Goal: Task Accomplishment & Management: Use online tool/utility

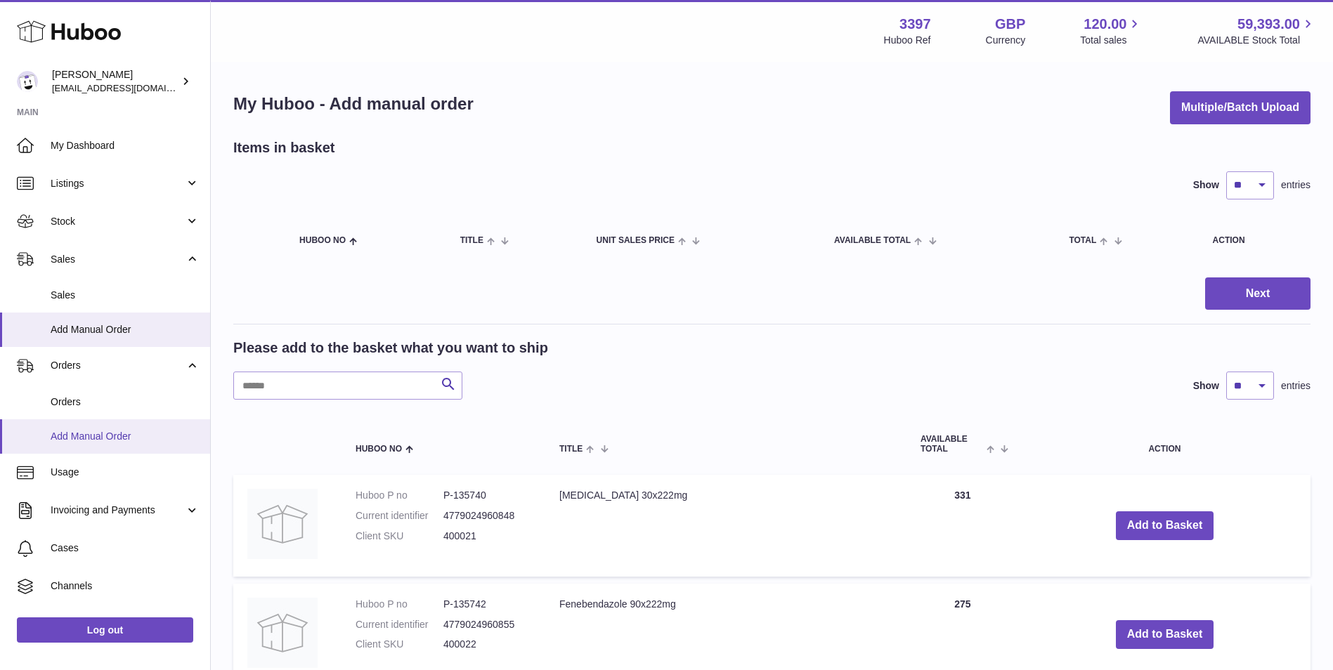
click at [96, 436] on span "Add Manual Order" at bounding box center [125, 436] width 149 height 13
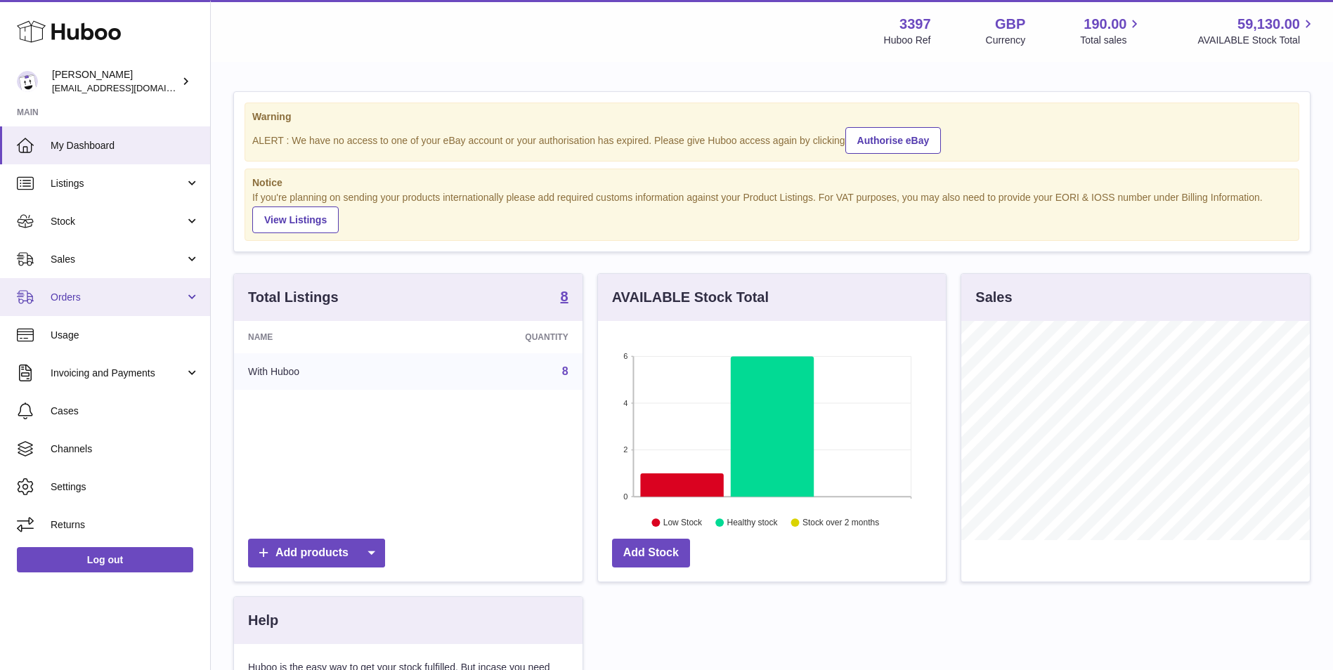
scroll to position [219, 348]
click at [103, 298] on span "Orders" at bounding box center [118, 297] width 134 height 13
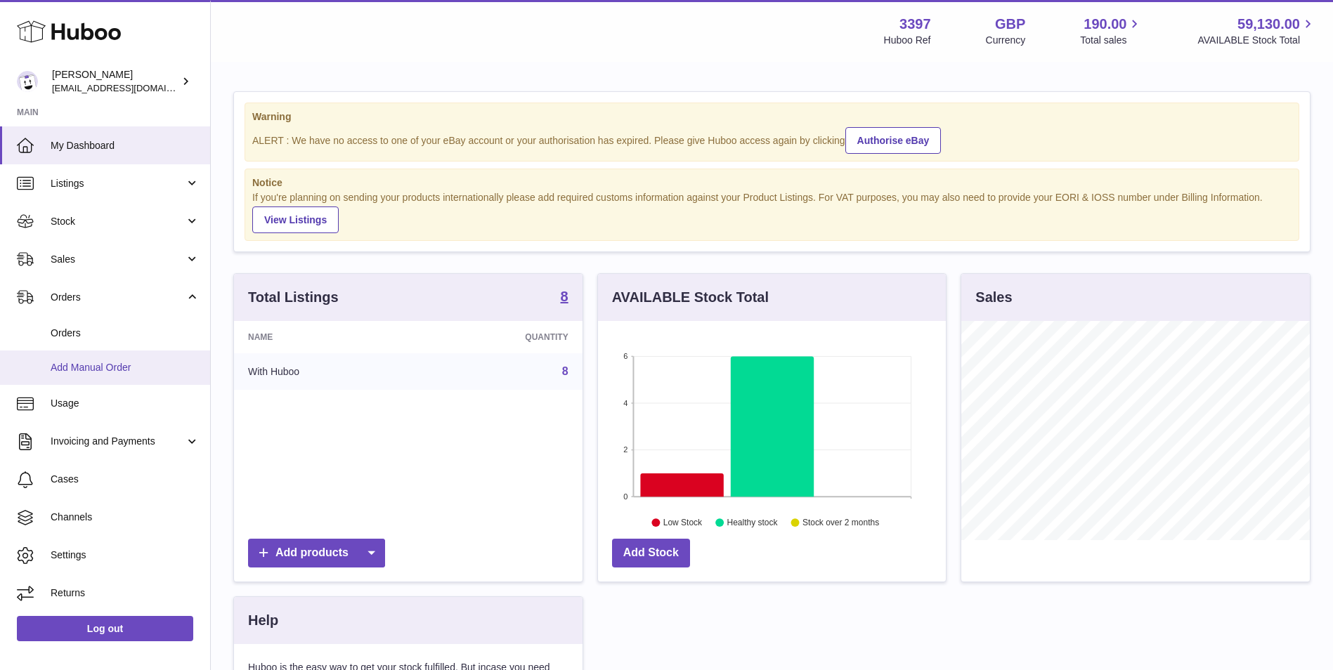
click at [94, 373] on span "Add Manual Order" at bounding box center [125, 367] width 149 height 13
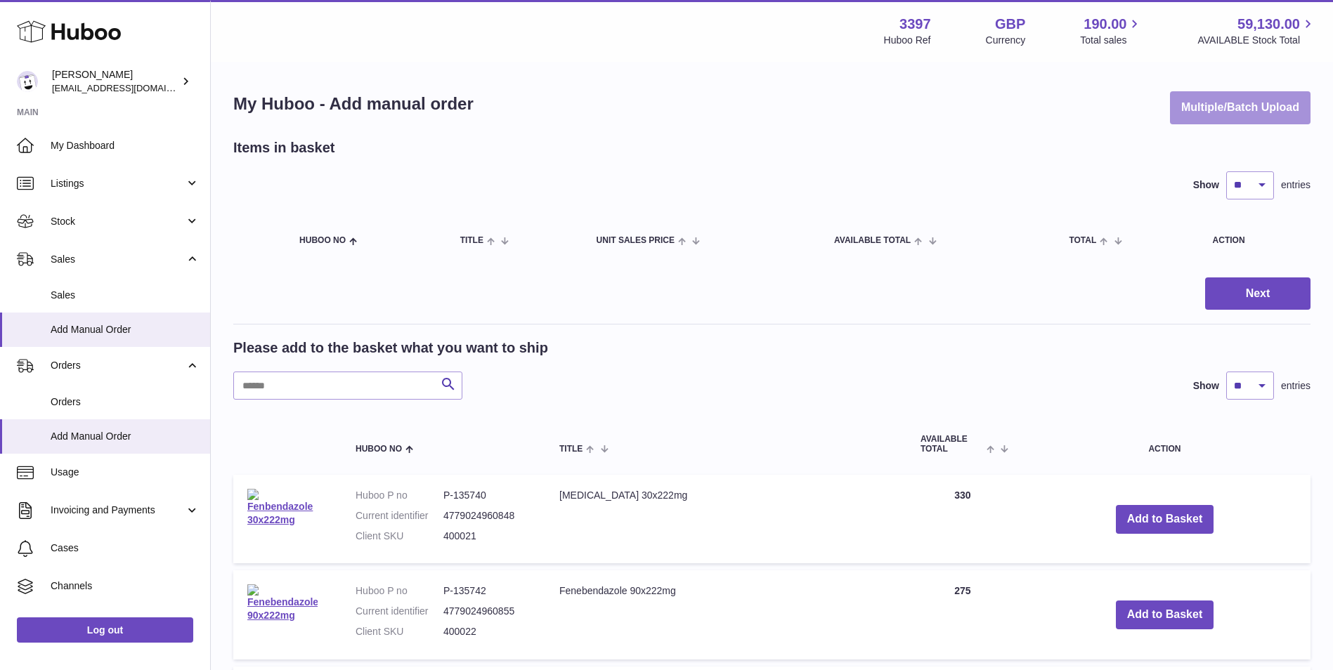
click at [1250, 113] on button "Multiple/Batch Upload" at bounding box center [1240, 107] width 140 height 33
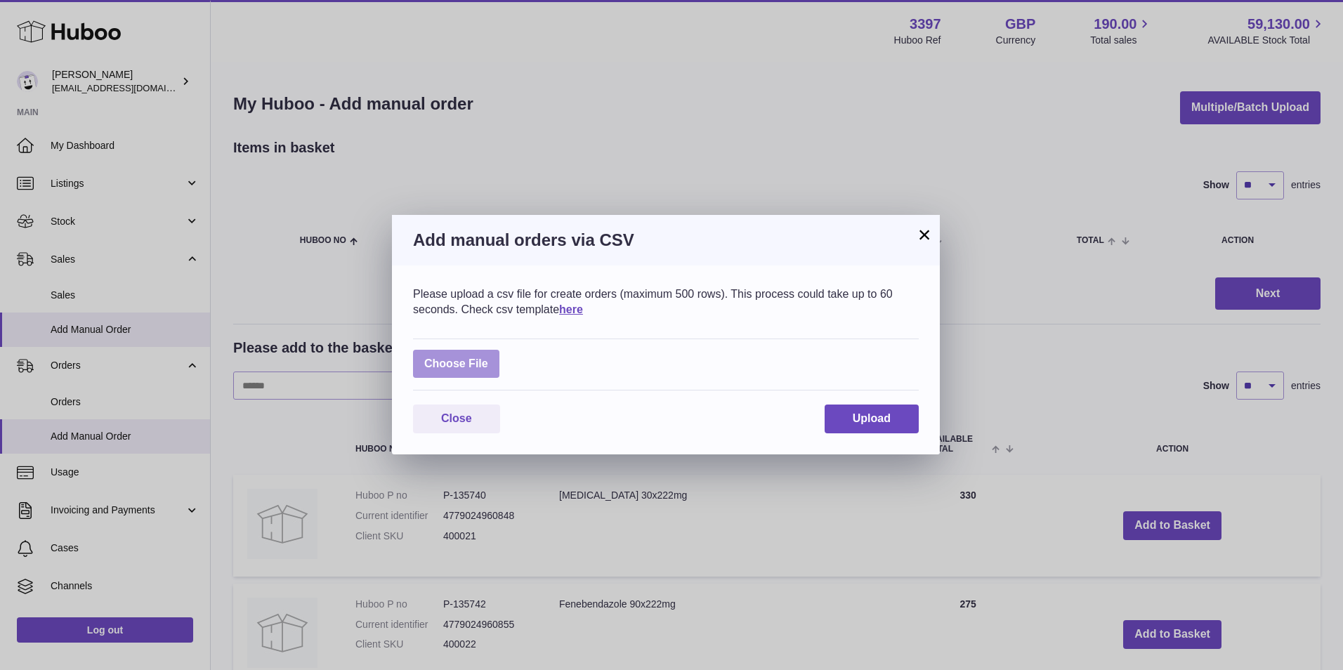
click at [447, 364] on label at bounding box center [456, 364] width 86 height 29
click at [488, 358] on input "file" at bounding box center [488, 357] width 1 height 1
type input "**********"
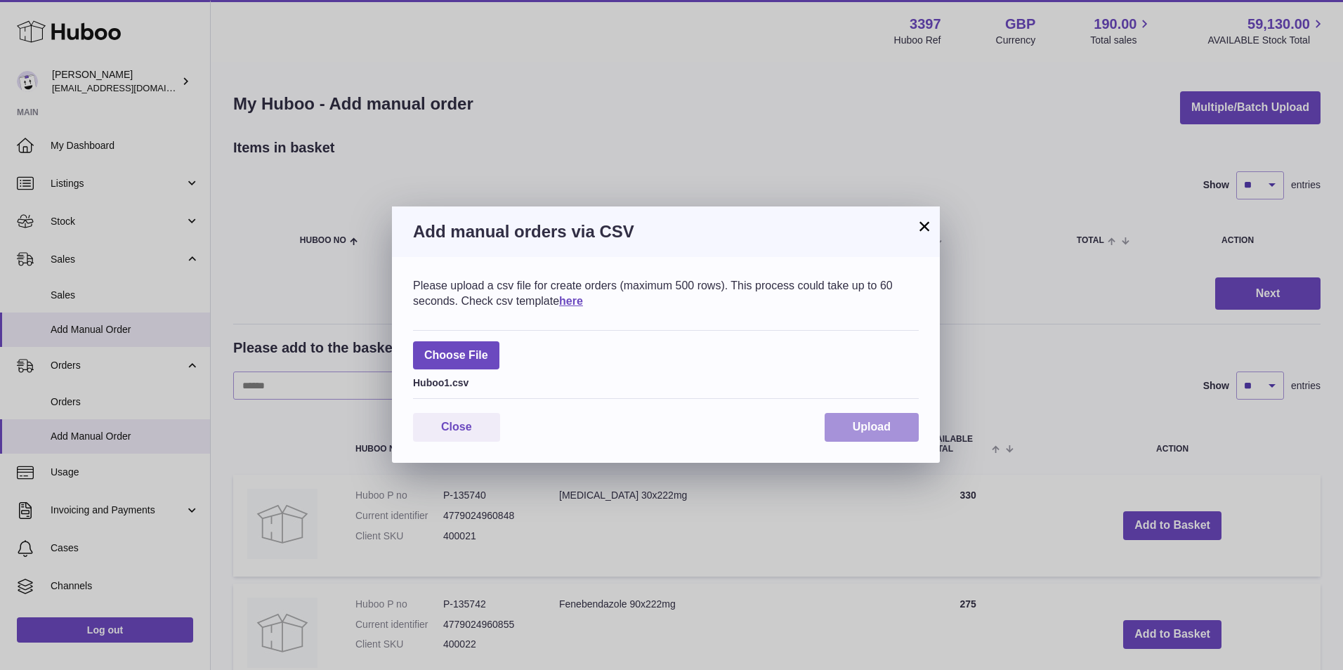
click at [894, 421] on button "Upload" at bounding box center [872, 427] width 94 height 29
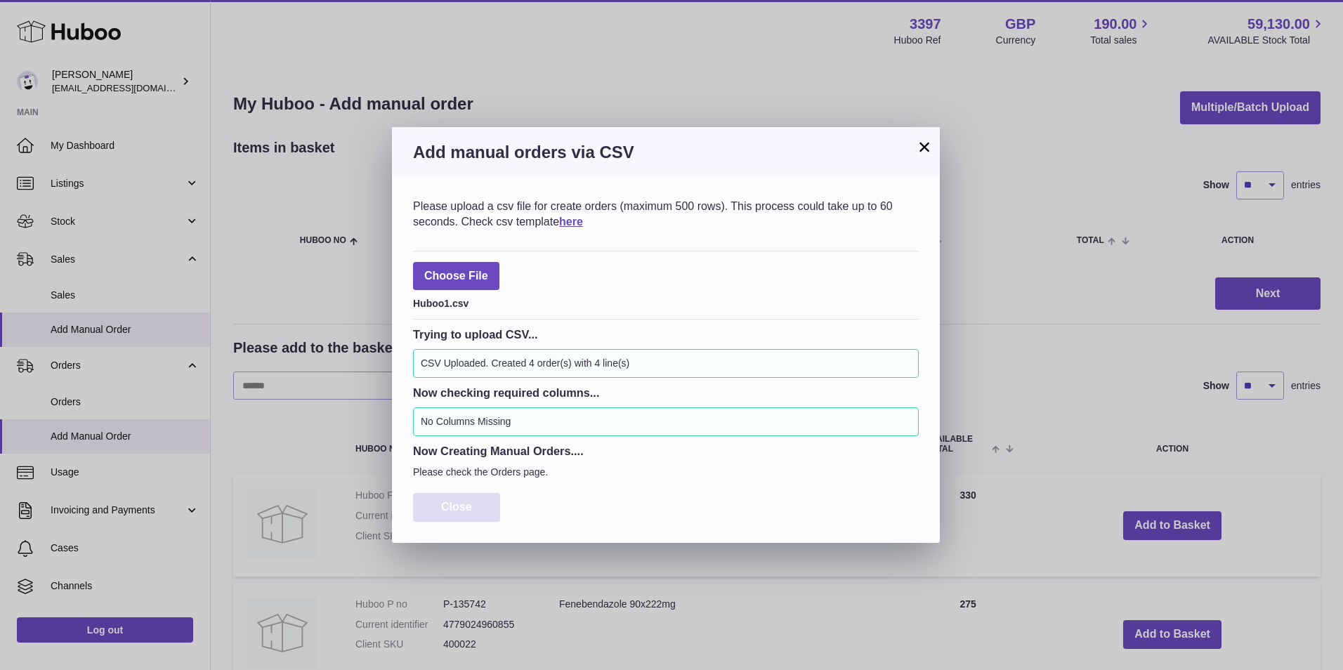
click at [441, 499] on button "Close" at bounding box center [456, 507] width 87 height 29
